Goal: Task Accomplishment & Management: Use online tool/utility

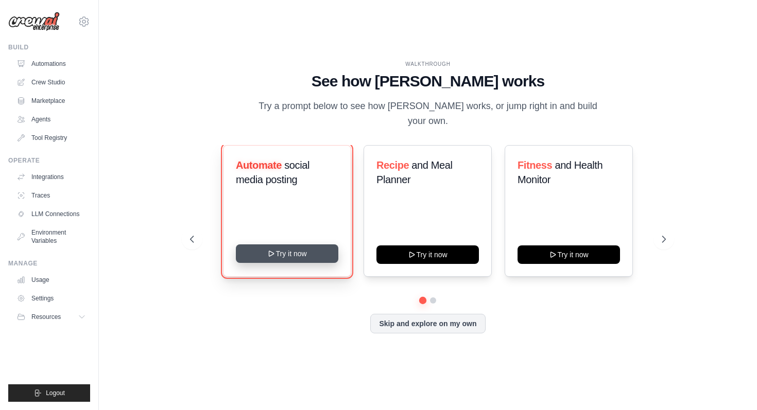
click at [282, 250] on button "Try it now" at bounding box center [287, 253] width 102 height 19
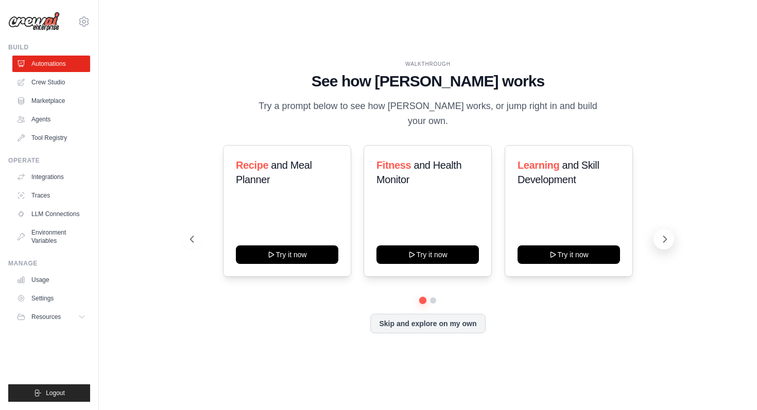
click at [665, 236] on icon at bounding box center [664, 239] width 3 height 6
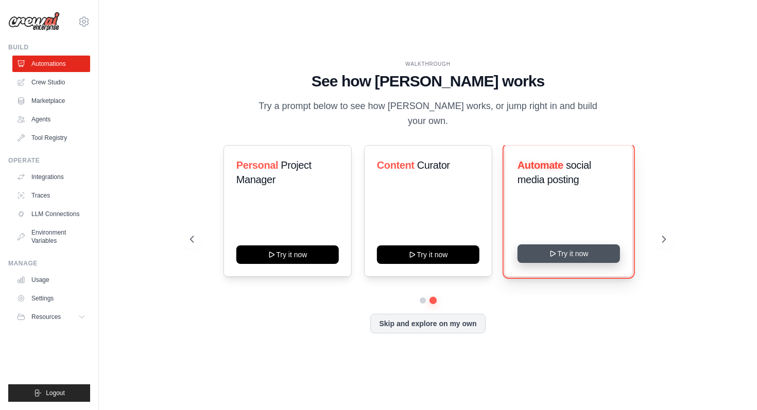
click at [589, 249] on button "Try it now" at bounding box center [568, 253] width 102 height 19
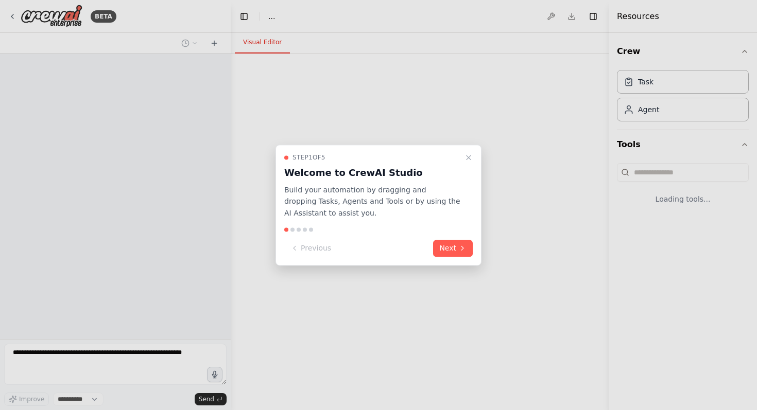
select select "****"
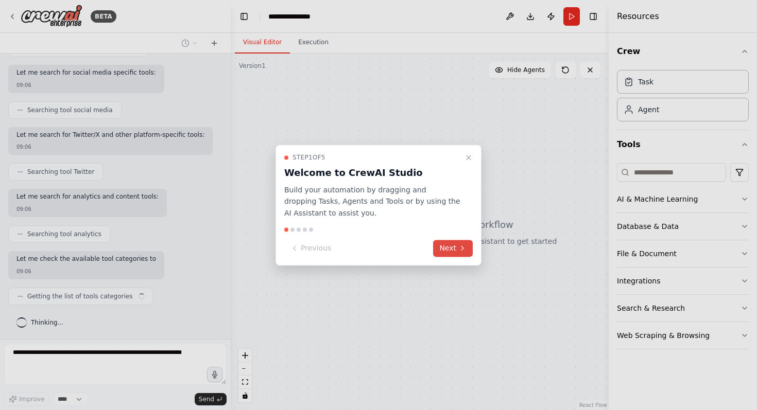
scroll to position [162, 0]
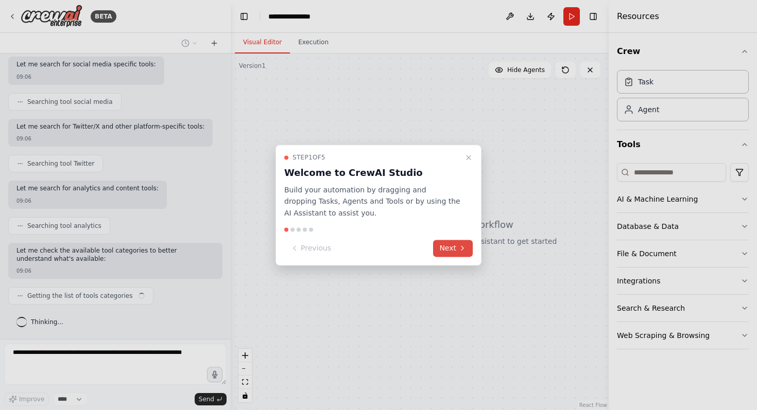
click at [451, 247] on button "Next" at bounding box center [453, 248] width 40 height 17
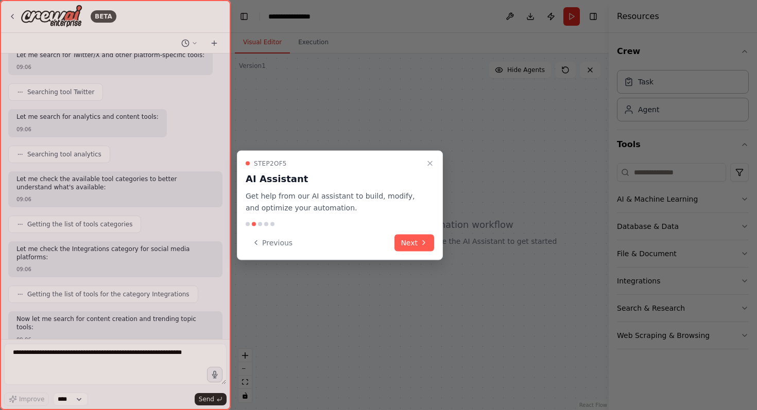
scroll to position [286, 0]
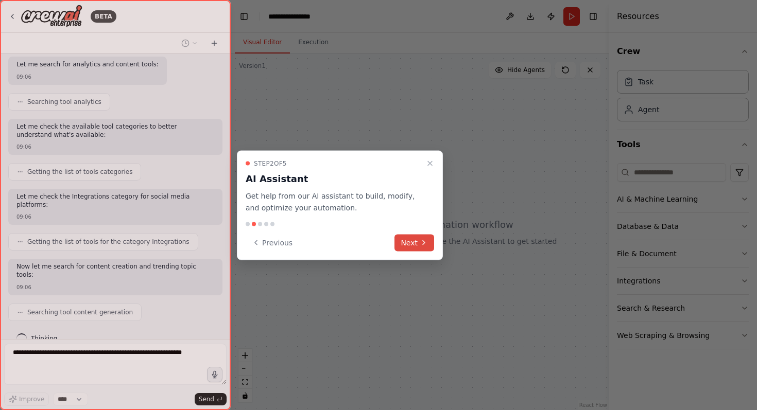
click at [417, 242] on button "Next" at bounding box center [414, 242] width 40 height 17
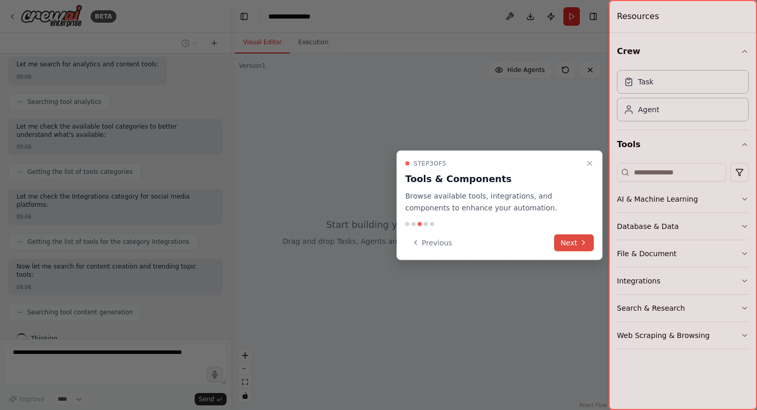
click at [566, 238] on button "Next" at bounding box center [574, 242] width 40 height 17
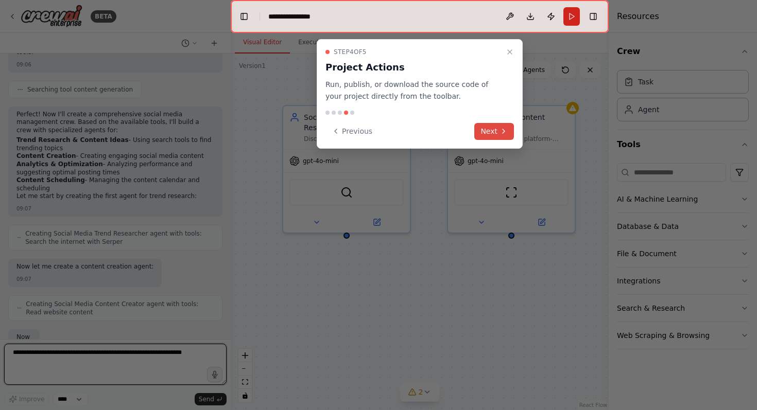
scroll to position [580, 0]
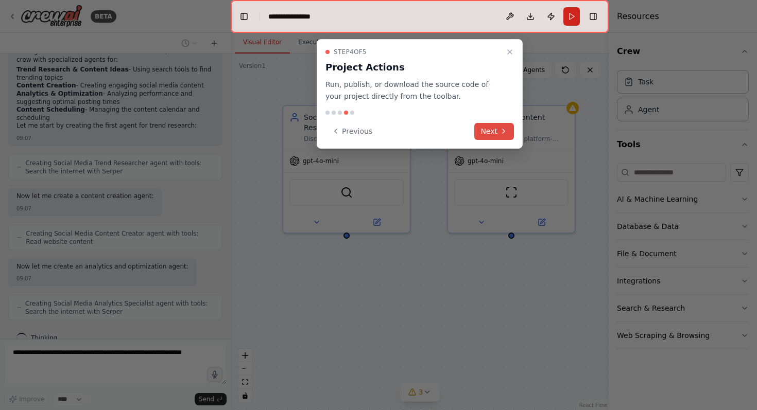
click at [486, 128] on button "Next" at bounding box center [494, 131] width 40 height 17
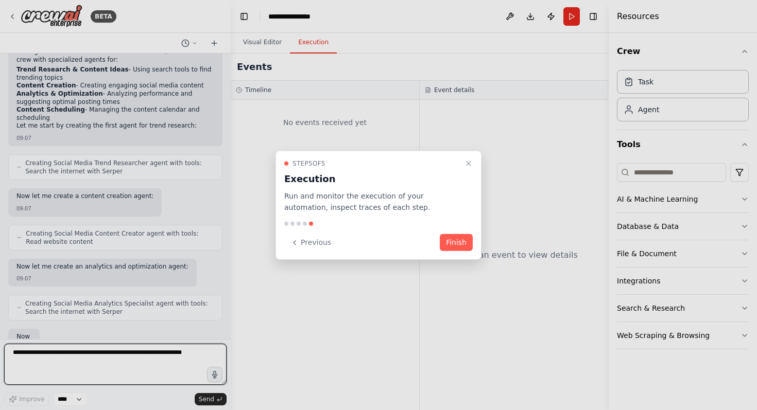
scroll to position [649, 0]
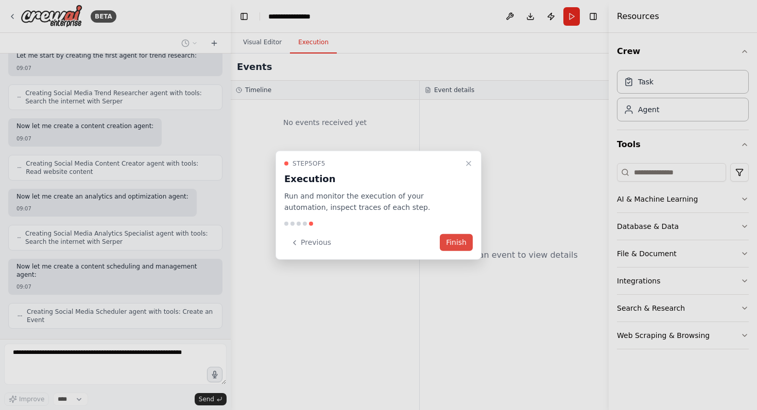
click at [452, 240] on button "Finish" at bounding box center [456, 242] width 33 height 17
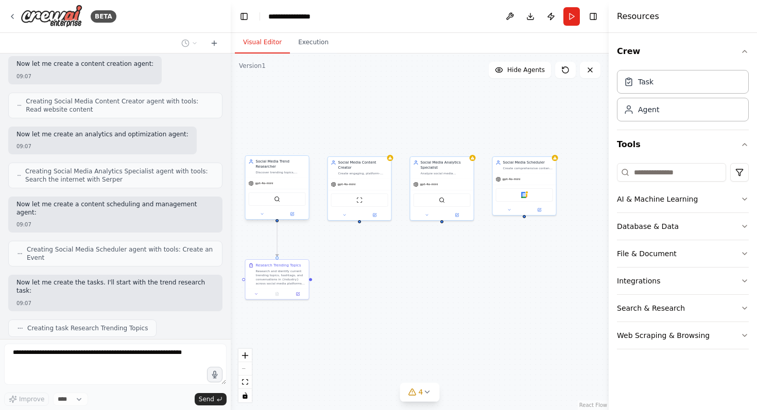
scroll to position [774, 0]
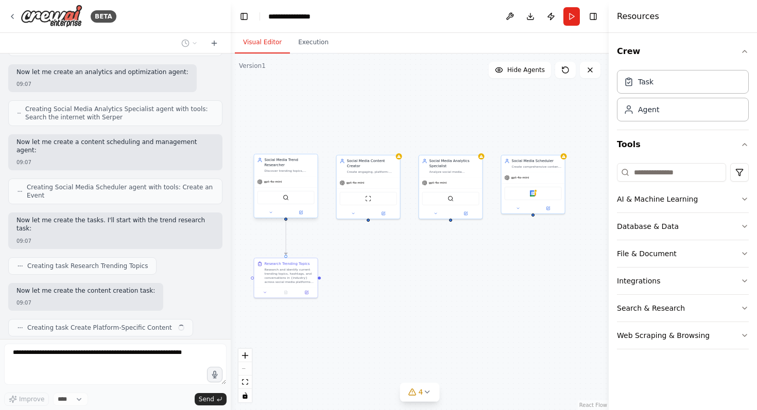
drag, startPoint x: 495, startPoint y: 116, endPoint x: 388, endPoint y: 111, distance: 106.7
click at [388, 111] on div ".deletable-edge-delete-btn { width: 20px; height: 20px; border: 0px solid #ffff…" at bounding box center [420, 232] width 378 height 357
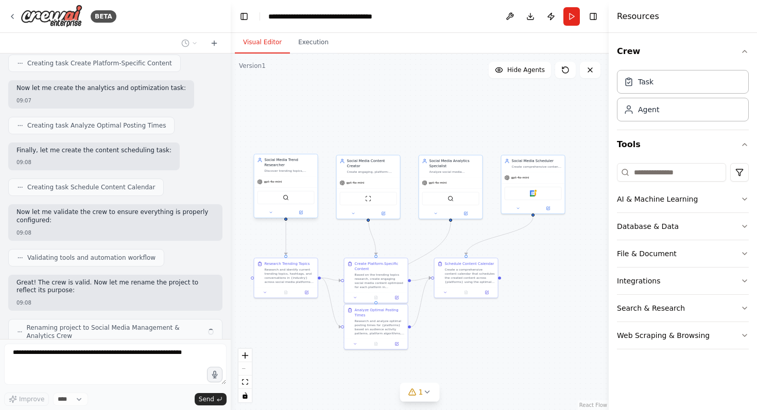
scroll to position [1046, 0]
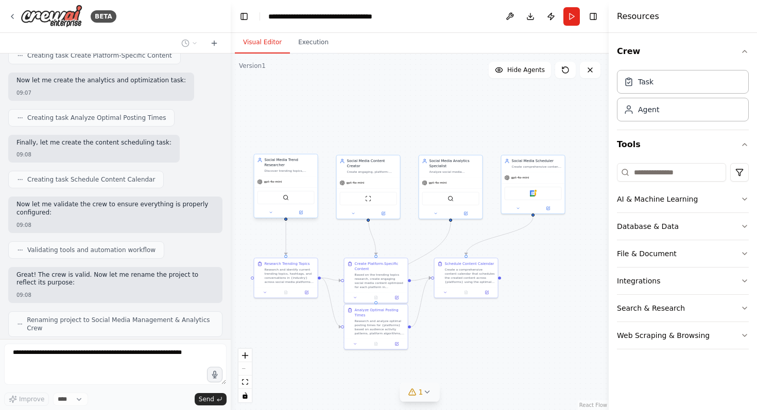
click at [428, 389] on icon at bounding box center [427, 392] width 8 height 8
click at [536, 363] on div ".deletable-edge-delete-btn { width: 20px; height: 20px; border: 0px solid #ffff…" at bounding box center [420, 232] width 378 height 357
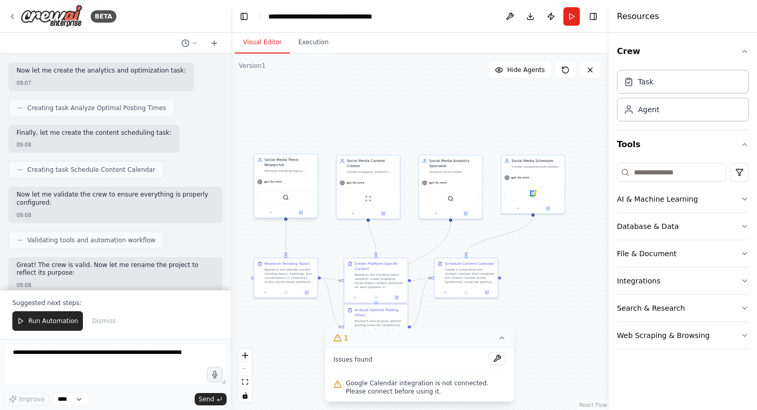
click at [500, 335] on icon at bounding box center [502, 338] width 8 height 8
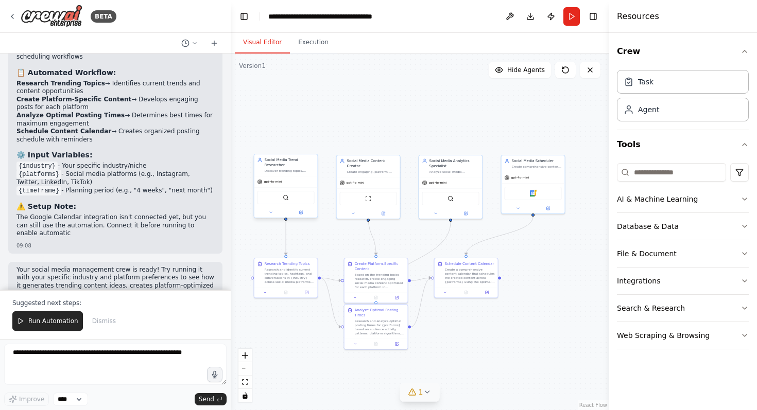
scroll to position [1535, 0]
